Goal: Task Accomplishment & Management: Complete application form

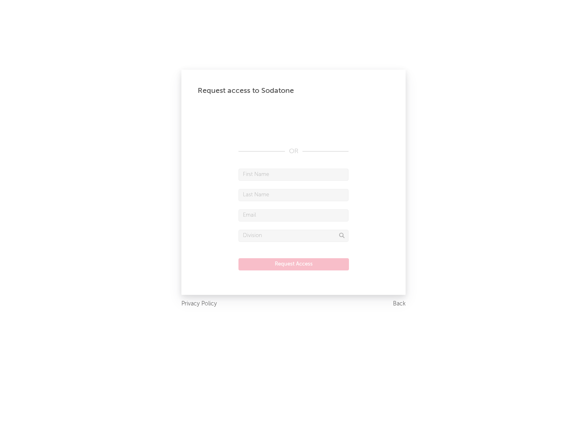
click at [293, 174] on input "text" at bounding box center [293, 175] width 110 height 12
type input "[PERSON_NAME]"
click at [293, 195] on input "text" at bounding box center [293, 195] width 110 height 12
type input "[PERSON_NAME]"
click at [293, 215] on input "text" at bounding box center [293, 215] width 110 height 12
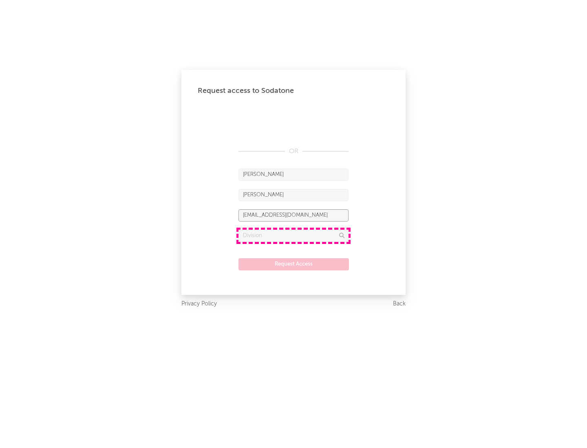
type input "[EMAIL_ADDRESS][DOMAIN_NAME]"
click at [293, 235] on input "text" at bounding box center [293, 236] width 110 height 12
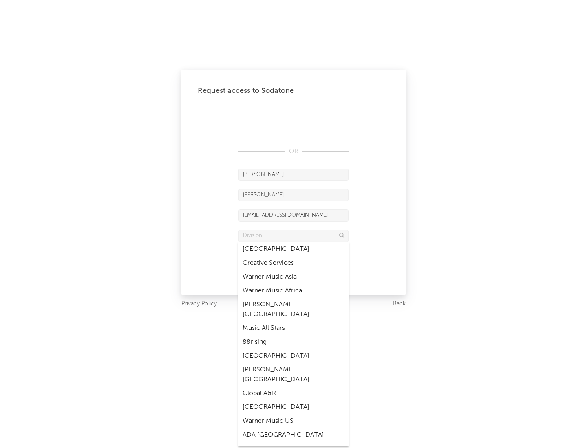
click at [293, 321] on div "Music All Stars" at bounding box center [293, 328] width 110 height 14
type input "Music All Stars"
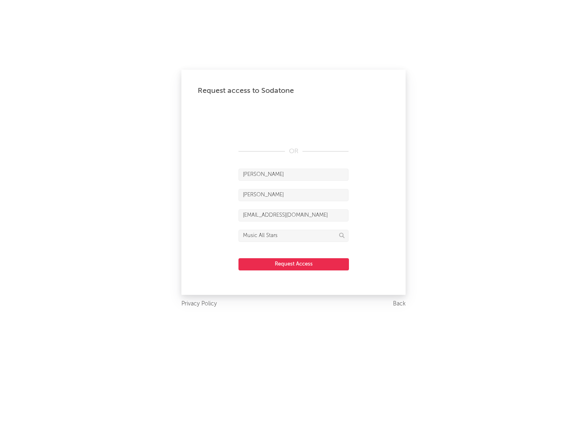
click at [293, 264] on button "Request Access" at bounding box center [293, 264] width 110 height 12
